Goal: Task Accomplishment & Management: Use online tool/utility

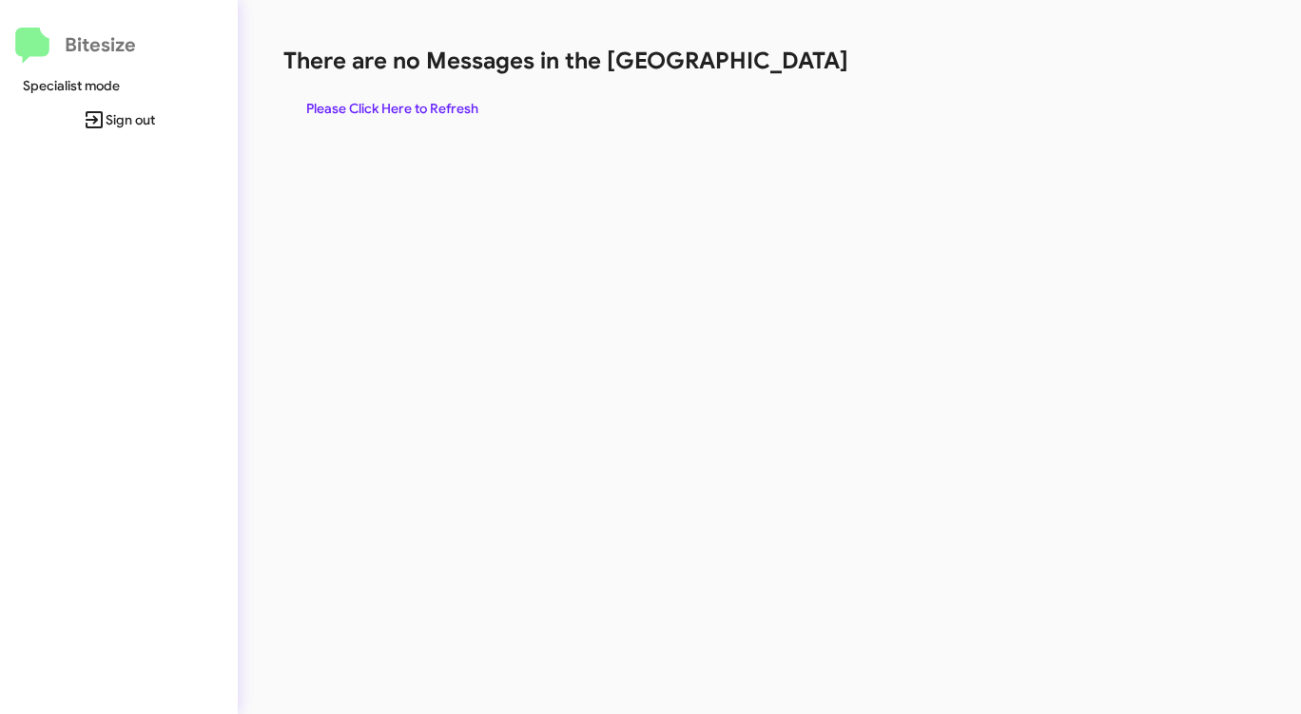
click at [422, 103] on span "Please Click Here to Refresh" at bounding box center [392, 108] width 172 height 34
click at [387, 100] on span "Please Click Here to Refresh" at bounding box center [392, 108] width 172 height 34
